Goal: Information Seeking & Learning: Learn about a topic

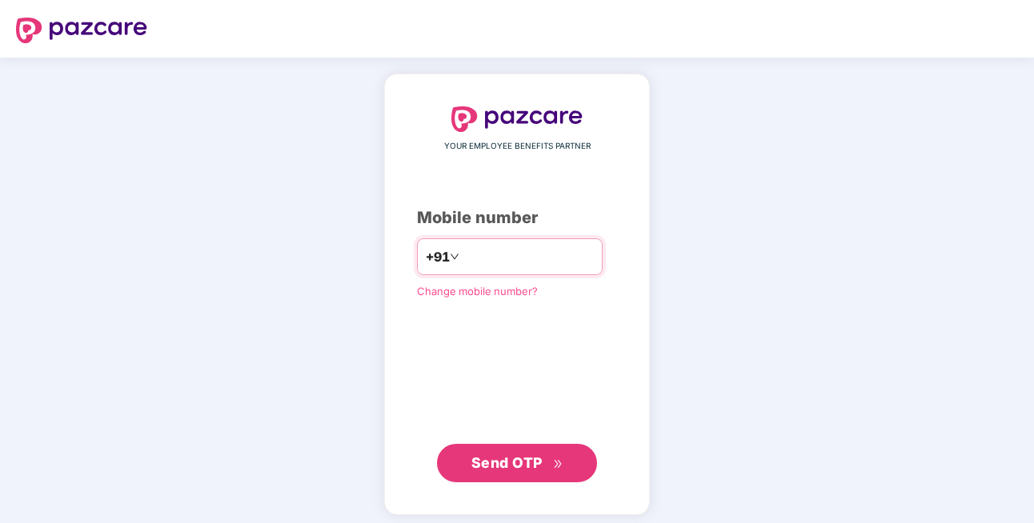
type input "**********"
click at [529, 456] on span "Send OTP" at bounding box center [506, 461] width 71 height 17
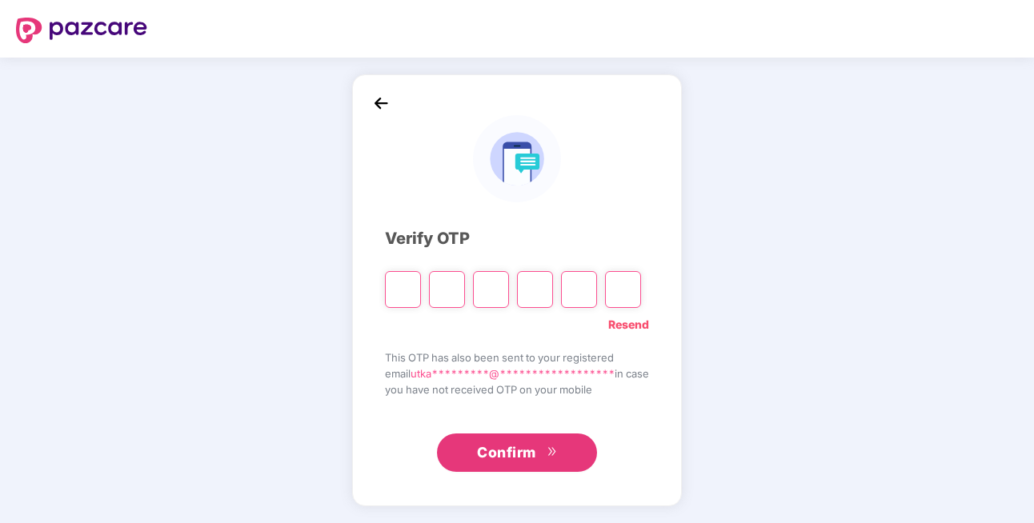
type input "*"
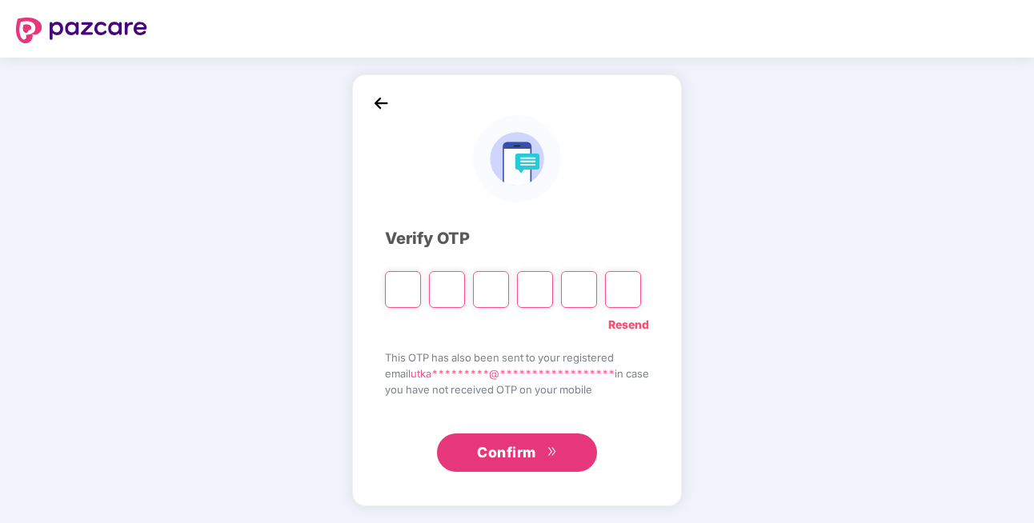
type input "*"
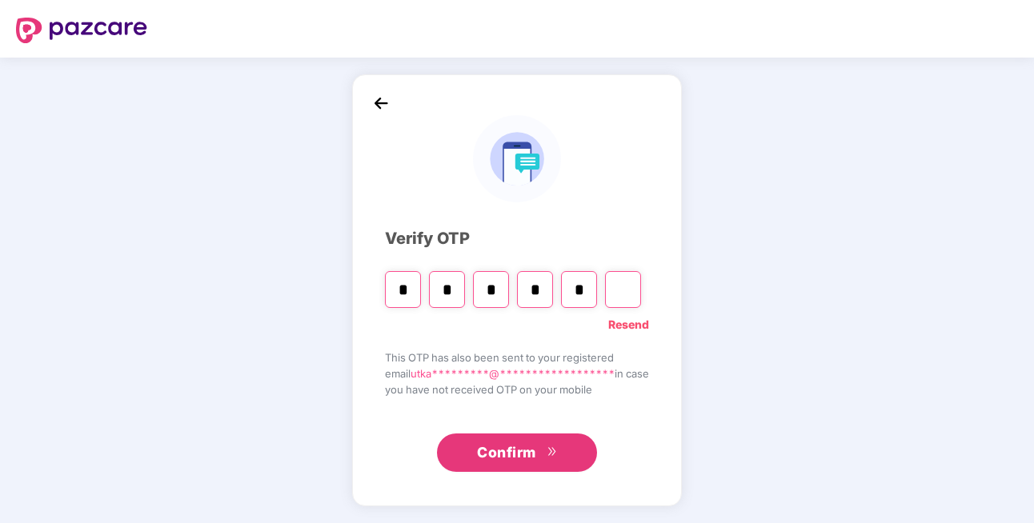
type input "*"
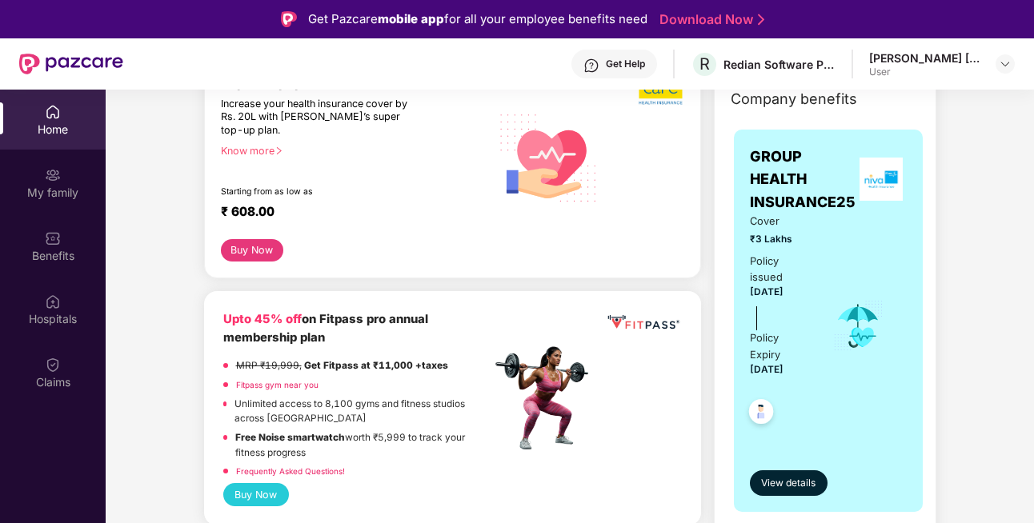
scroll to position [237, 0]
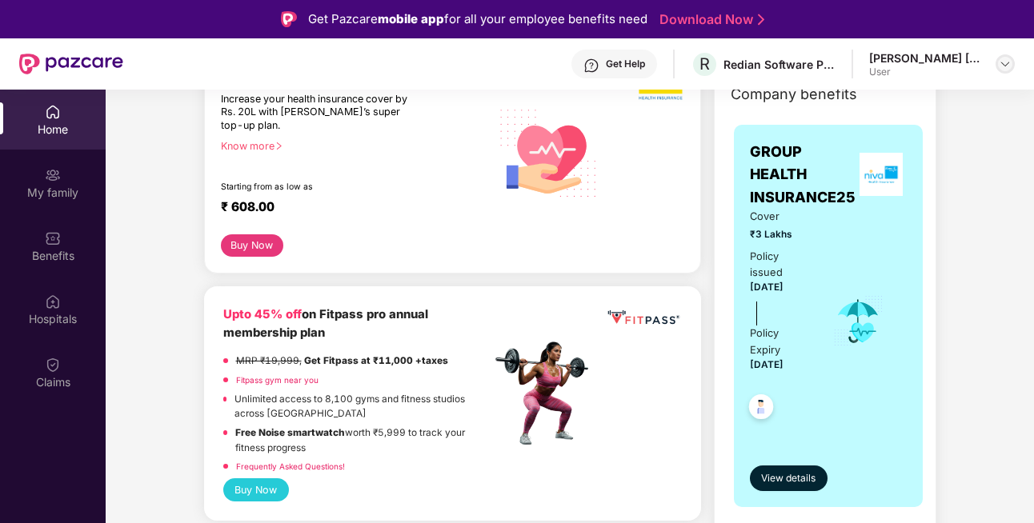
click at [1005, 62] on img at bounding box center [1004, 64] width 13 height 13
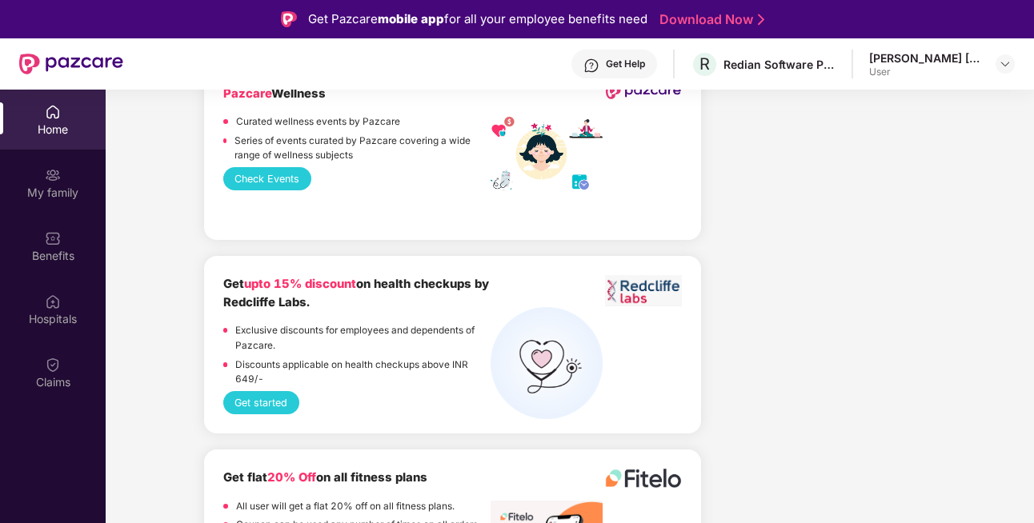
scroll to position [90, 0]
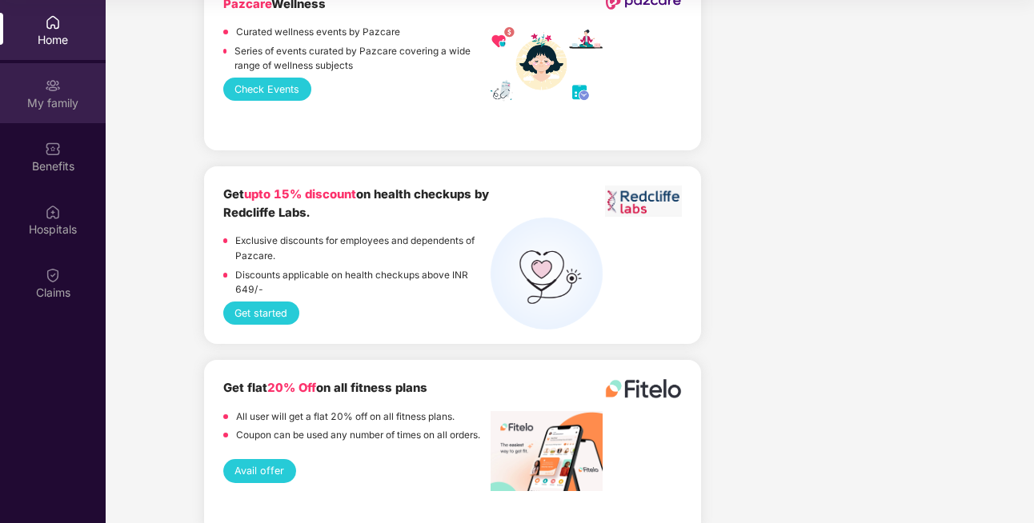
click at [46, 78] on img at bounding box center [53, 86] width 16 height 16
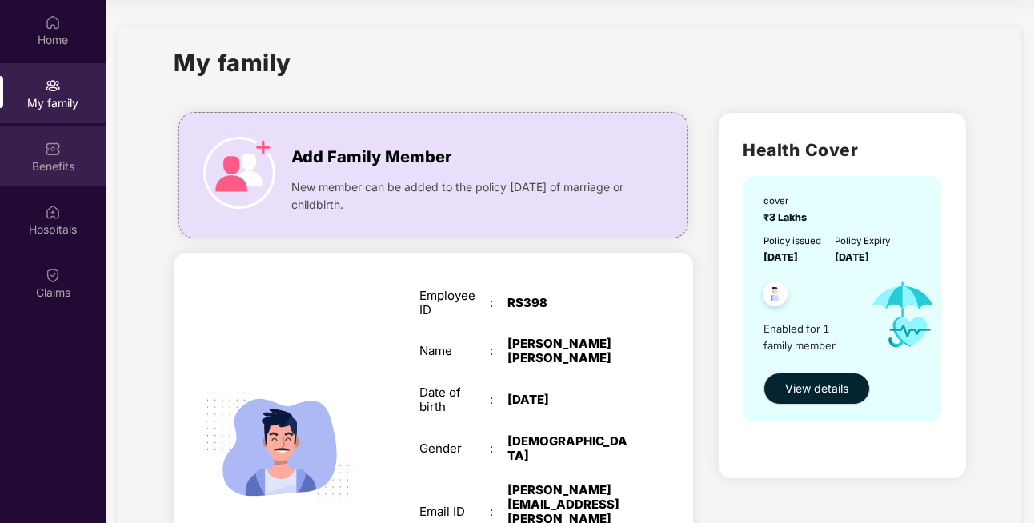
click at [58, 171] on div "Benefits" at bounding box center [53, 166] width 106 height 16
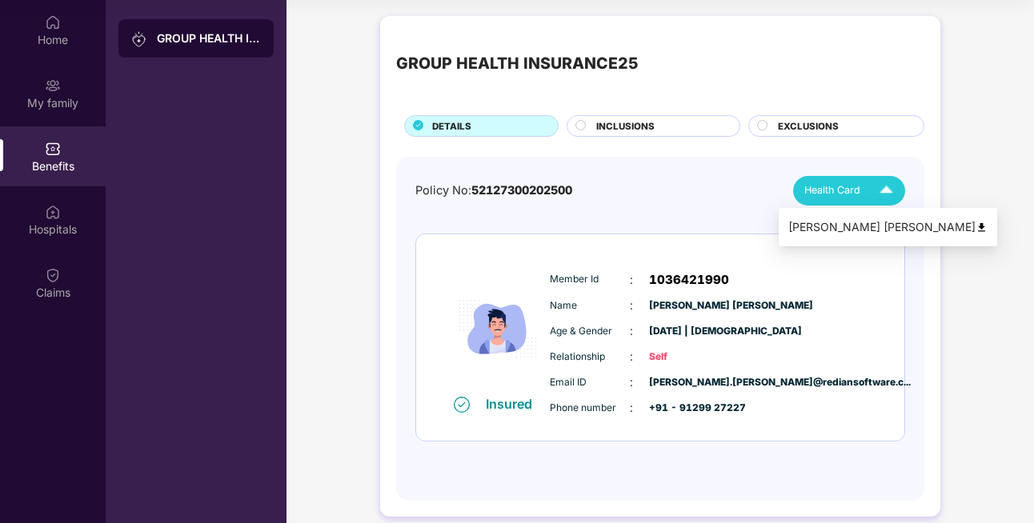
click at [834, 181] on div "Health Card" at bounding box center [852, 191] width 96 height 28
click at [876, 222] on div "[PERSON_NAME] [PERSON_NAME]" at bounding box center [887, 227] width 199 height 18
click at [636, 128] on span "INCLUSIONS" at bounding box center [625, 126] width 58 height 14
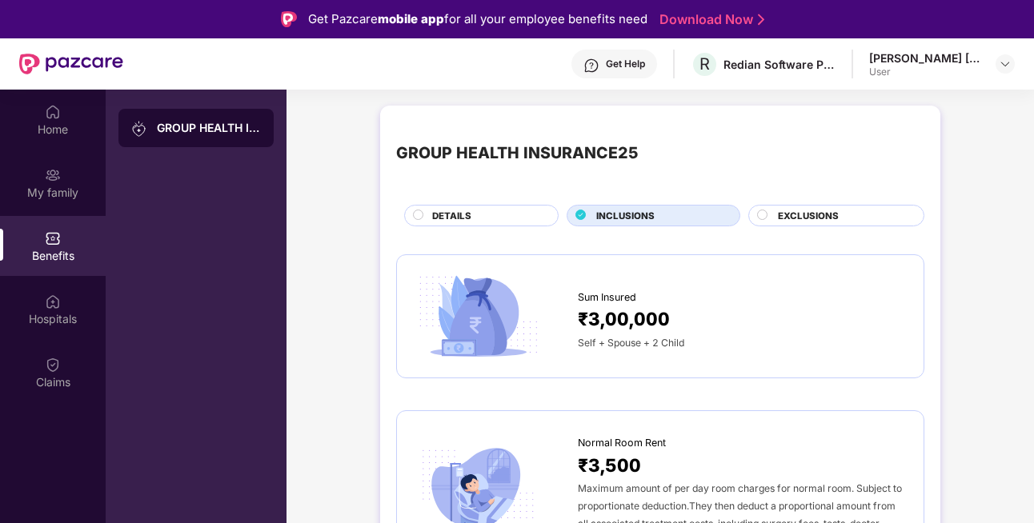
click at [786, 221] on span "EXCLUSIONS" at bounding box center [808, 216] width 61 height 14
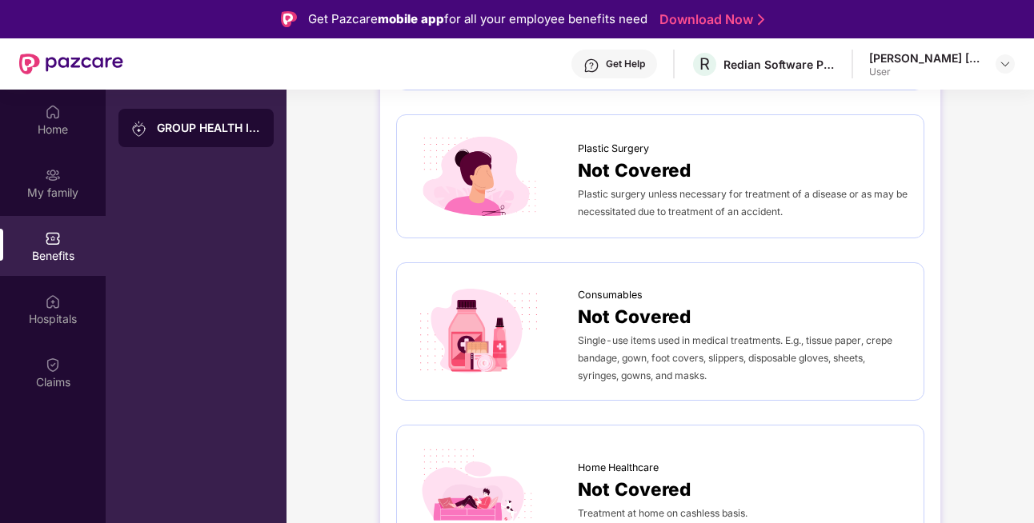
scroll to position [90, 0]
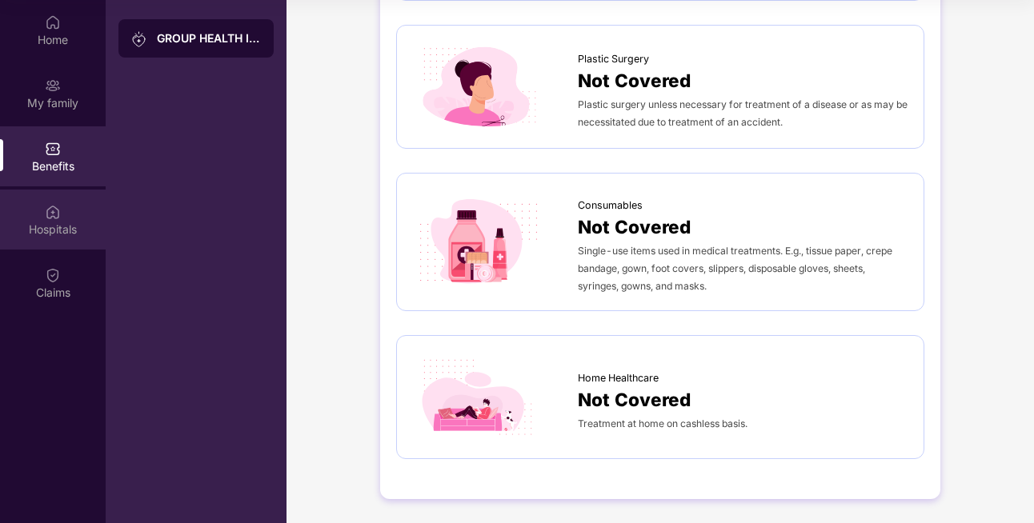
click at [57, 216] on img at bounding box center [53, 212] width 16 height 16
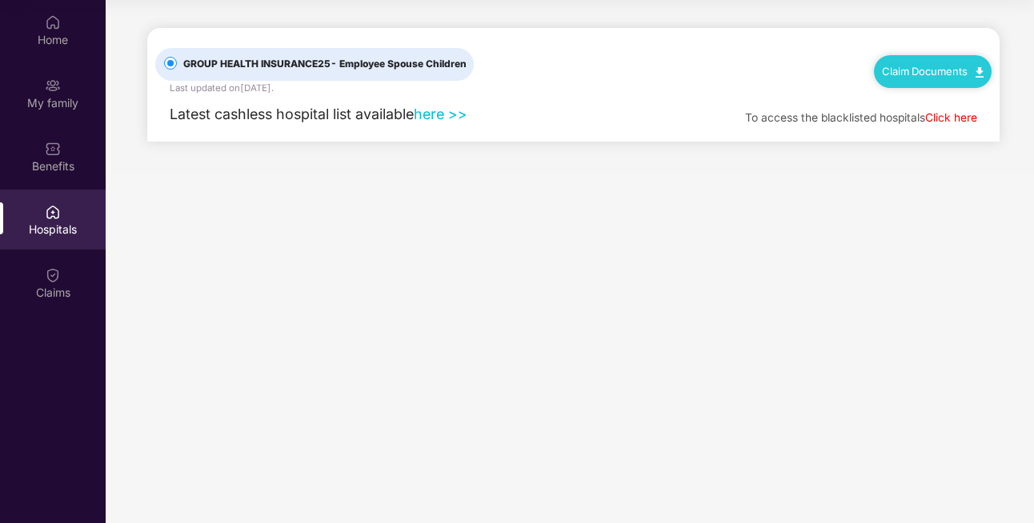
click at [434, 118] on link "here >>" at bounding box center [441, 114] width 54 height 17
click at [52, 281] on img at bounding box center [53, 275] width 16 height 16
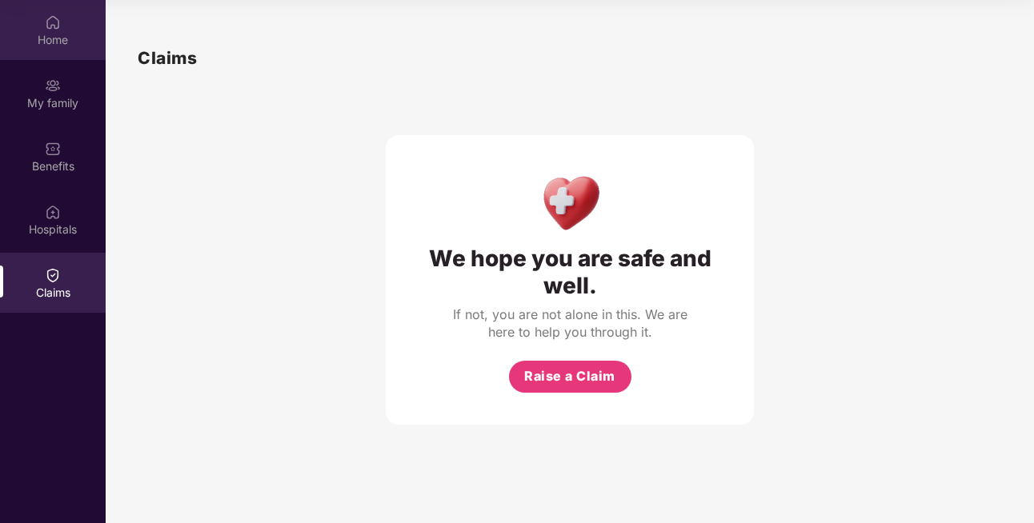
click at [64, 38] on div "Home" at bounding box center [53, 40] width 106 height 16
